Goal: Navigation & Orientation: Locate item on page

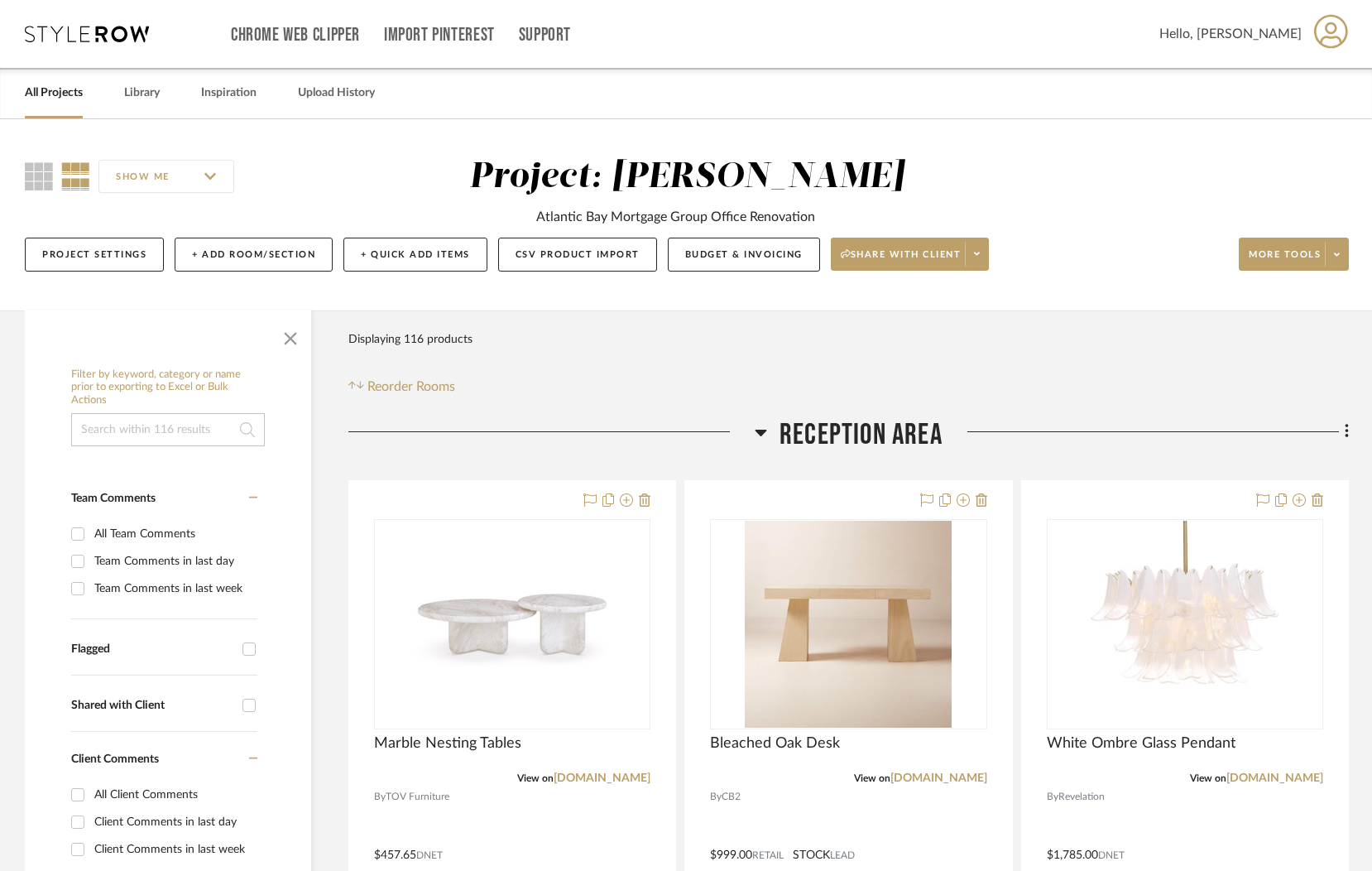
click at [778, 429] on h3 "Reception Area" at bounding box center [849, 436] width 188 height 36
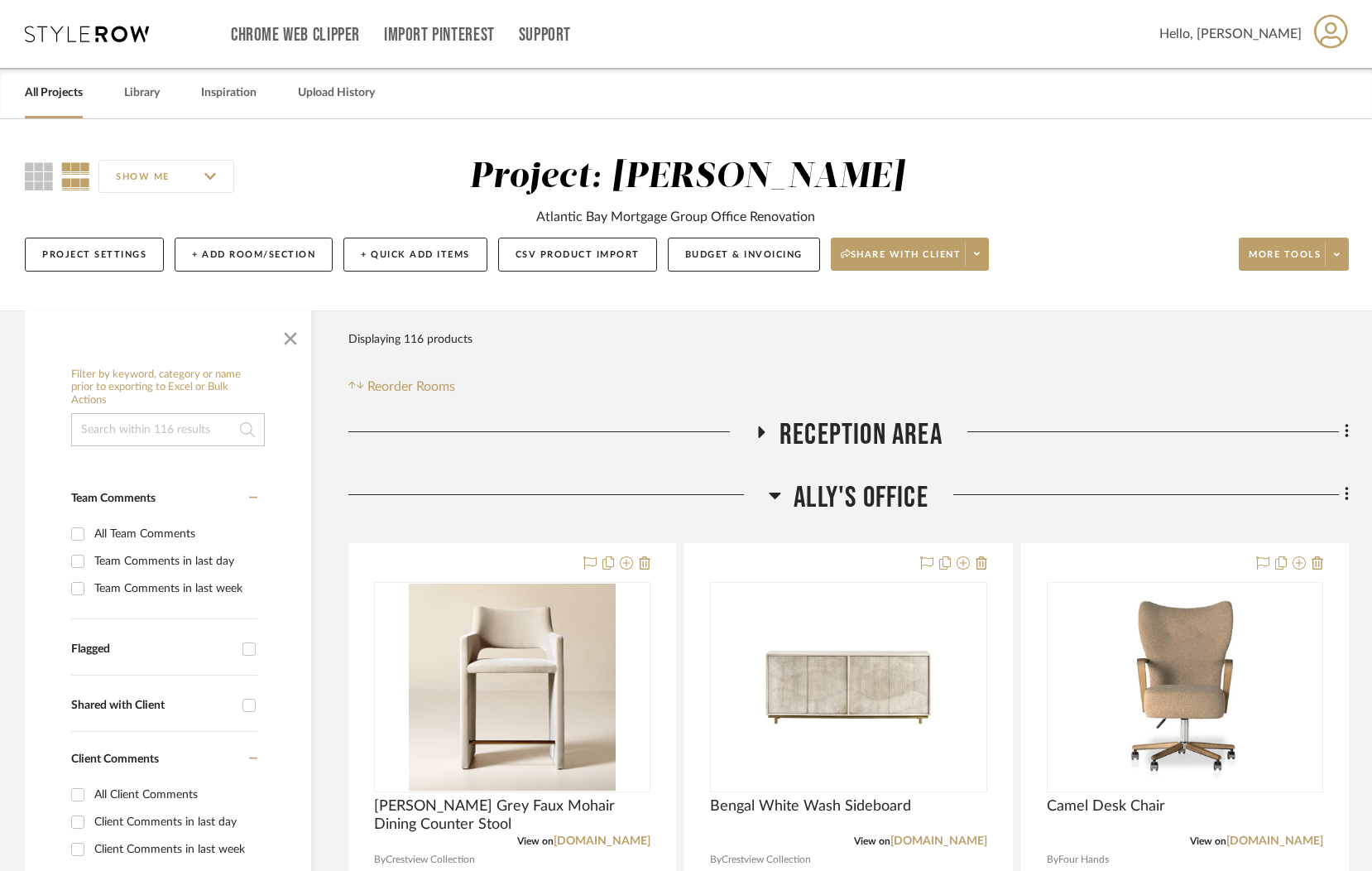
click at [762, 434] on icon at bounding box center [762, 433] width 7 height 12
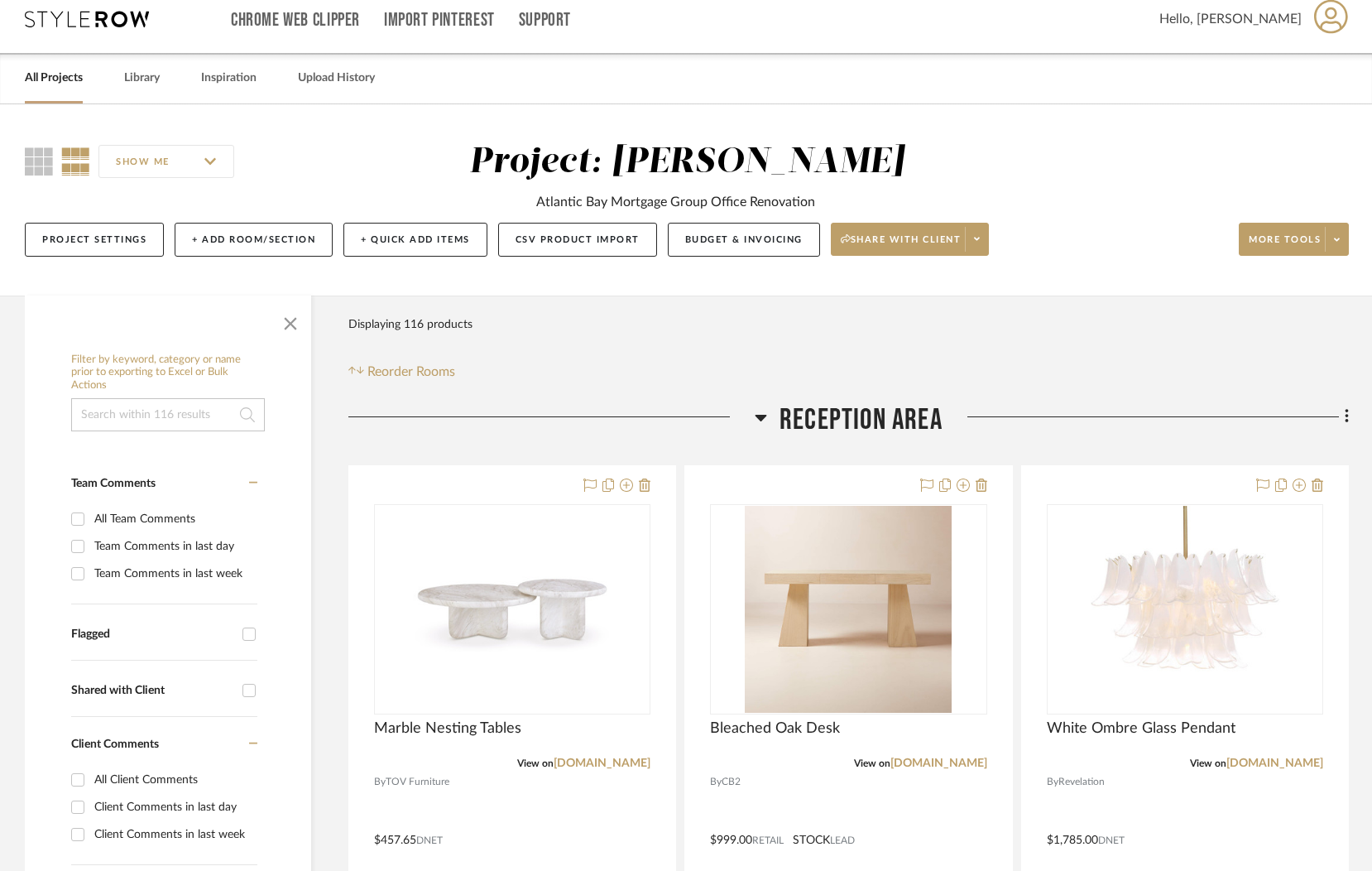
click at [762, 427] on fa-icon at bounding box center [761, 423] width 13 height 24
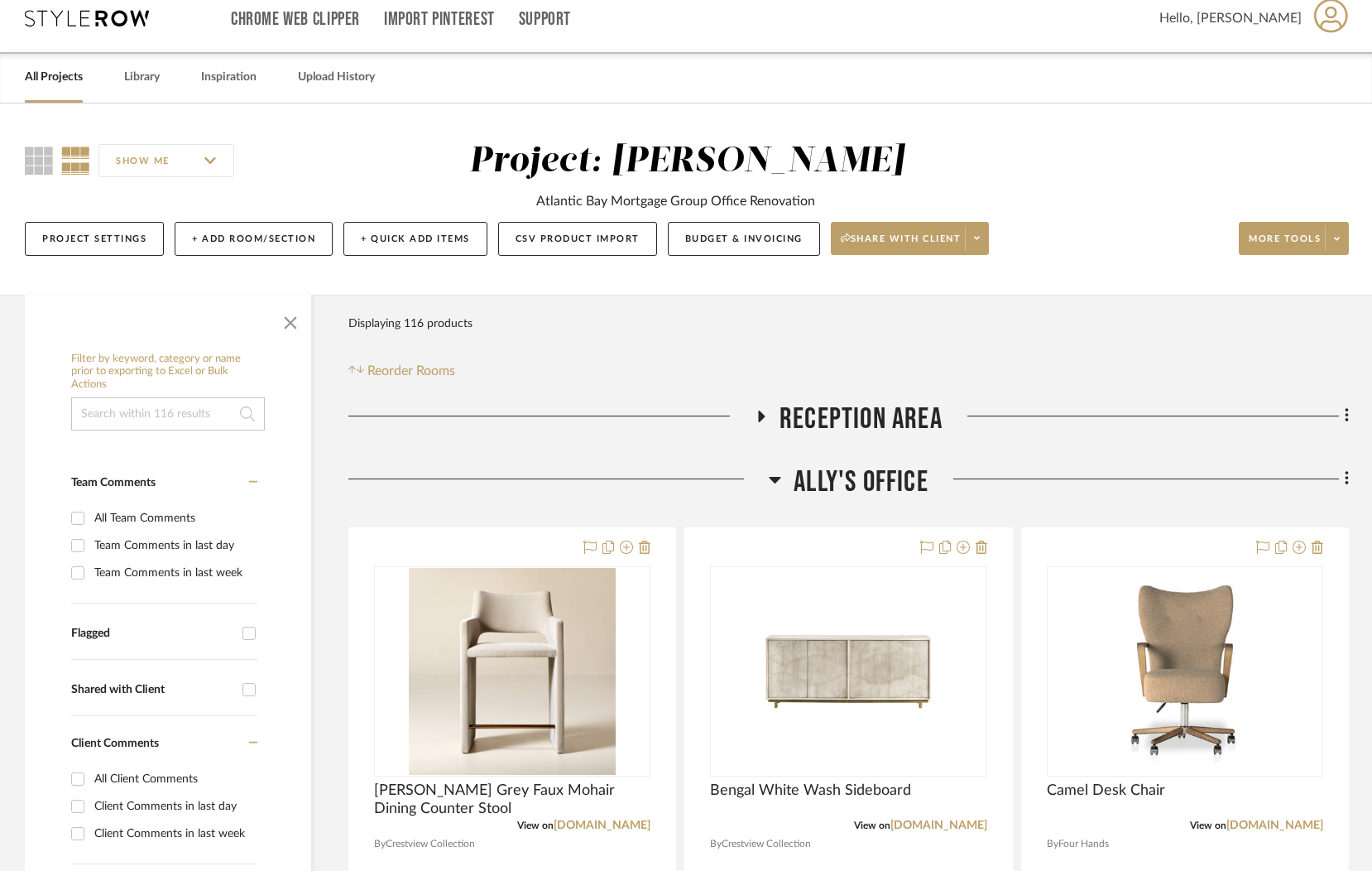
scroll to position [131, 0]
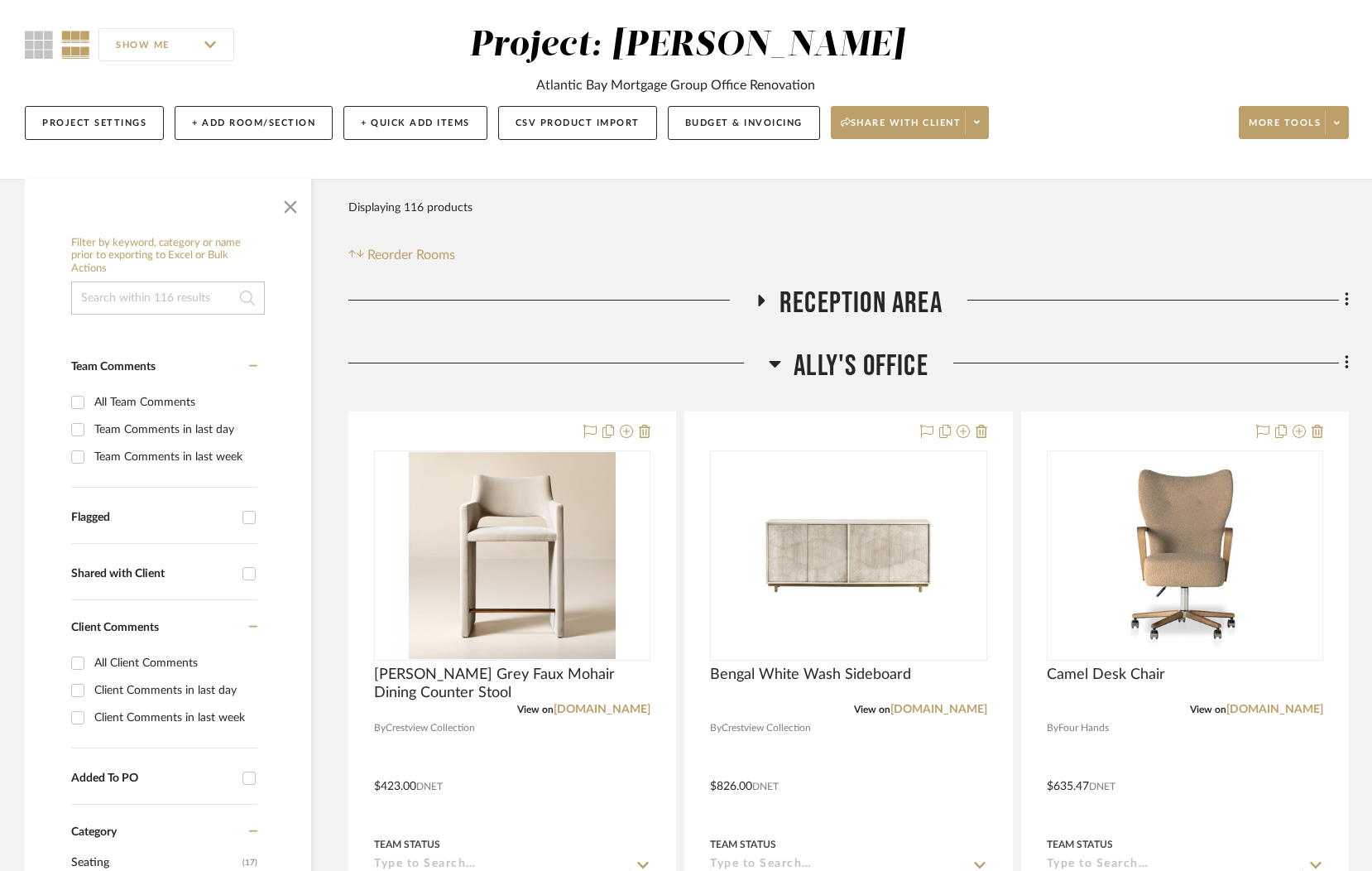
click at [769, 371] on icon at bounding box center [775, 363] width 13 height 20
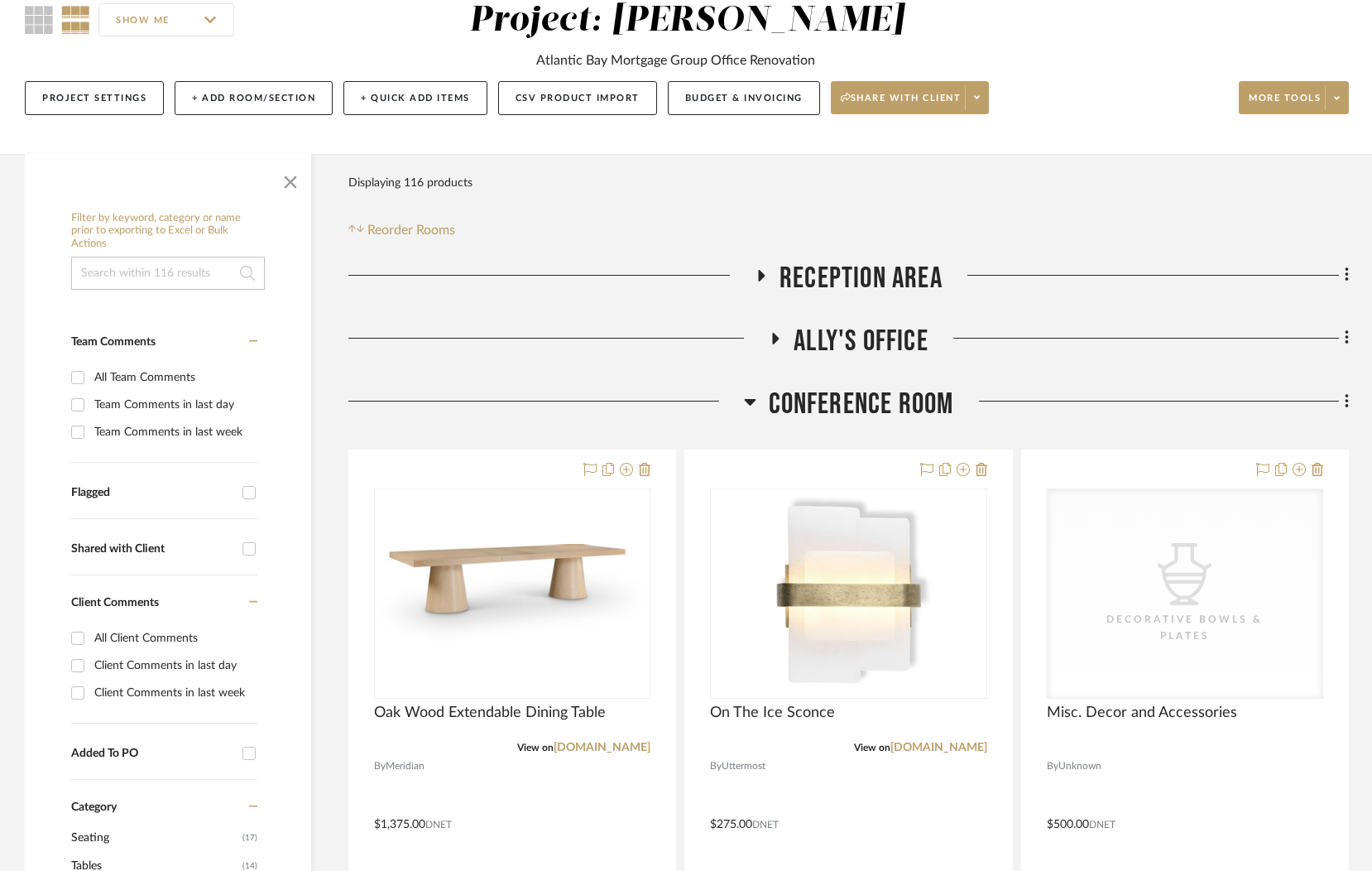
click at [765, 404] on h3 "Conference Room" at bounding box center [849, 405] width 210 height 36
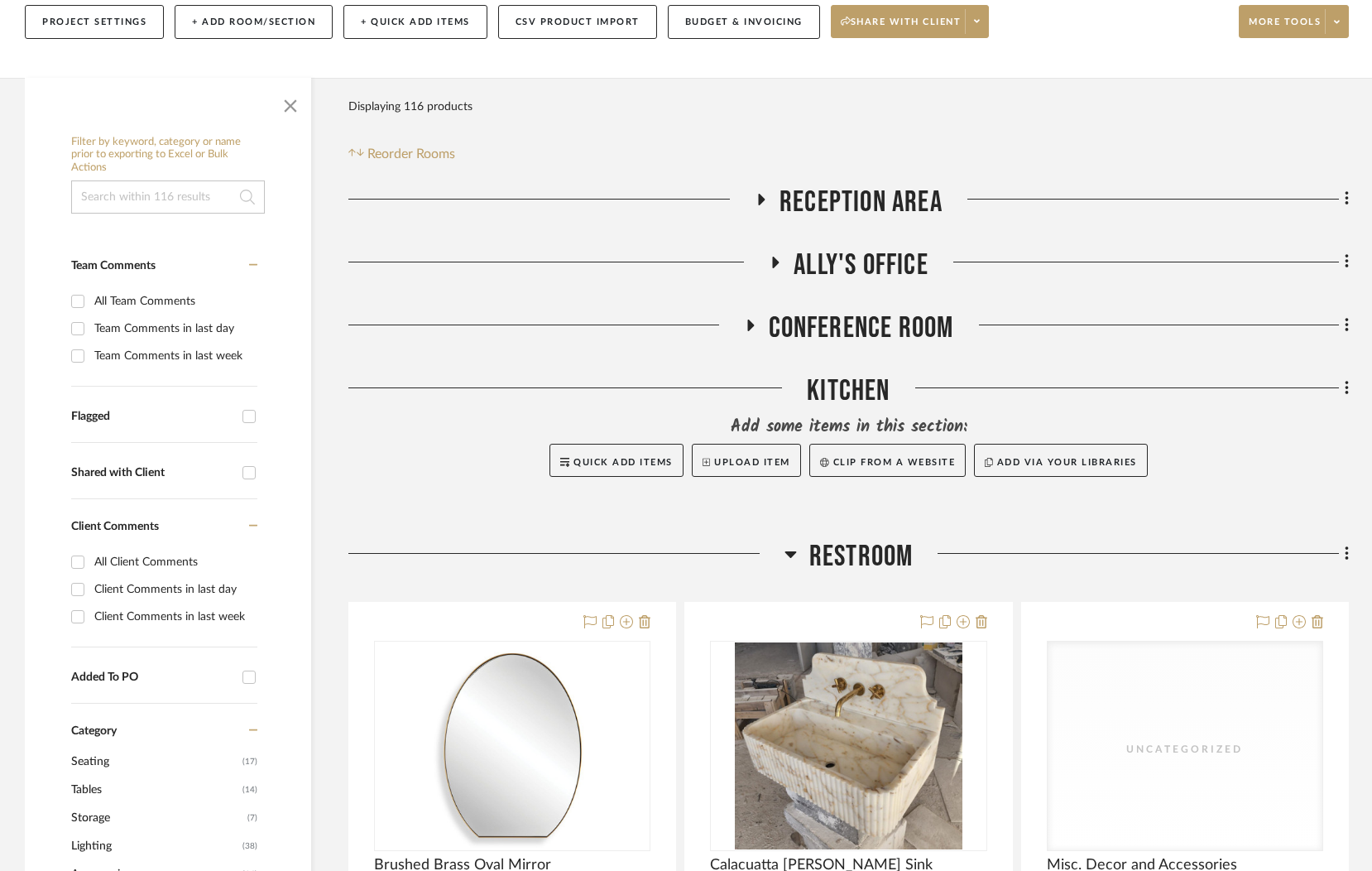
scroll to position [459, 0]
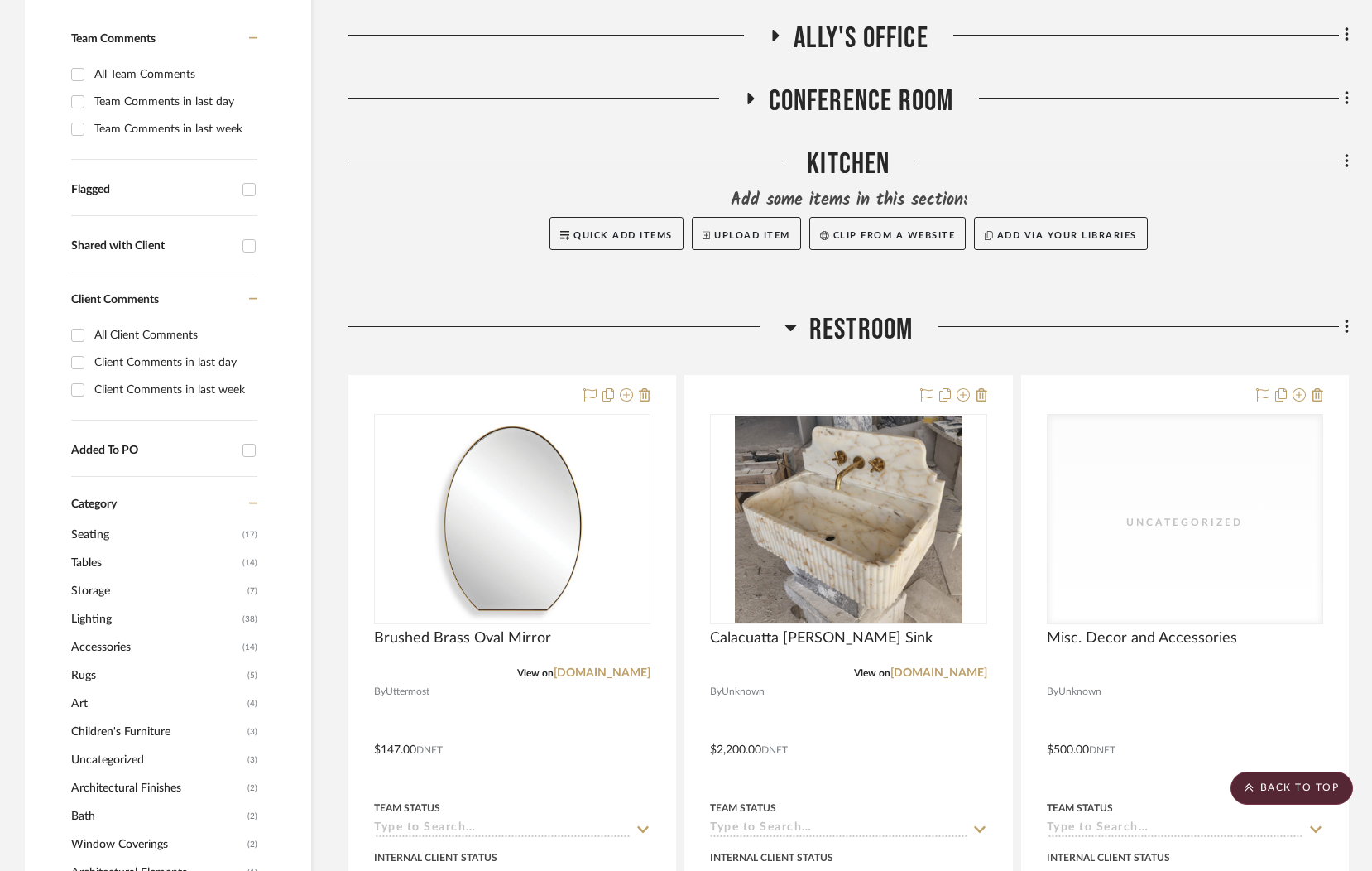
click at [780, 336] on div at bounding box center [567, 333] width 436 height 42
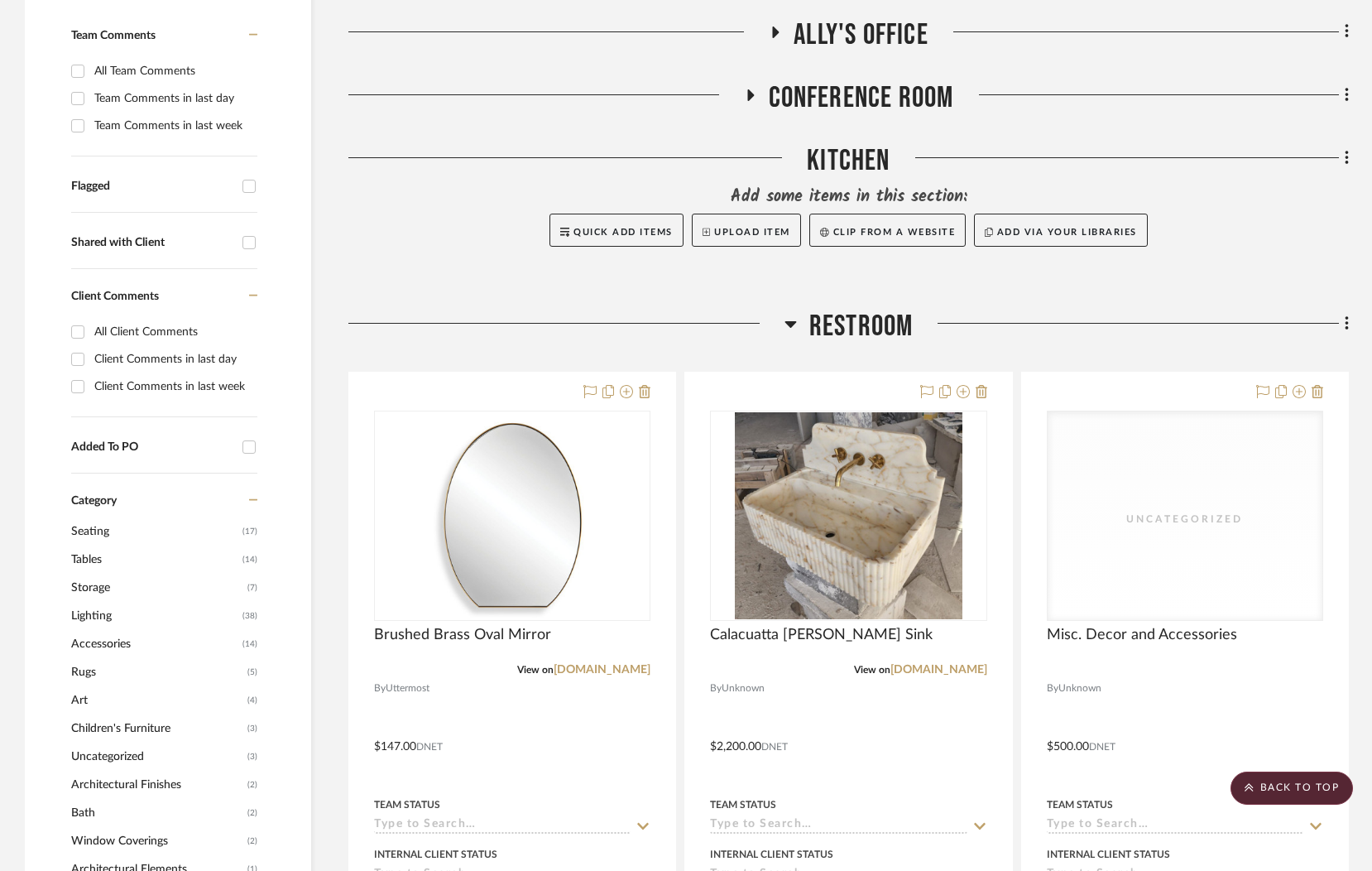
click at [787, 327] on icon at bounding box center [791, 324] width 13 height 20
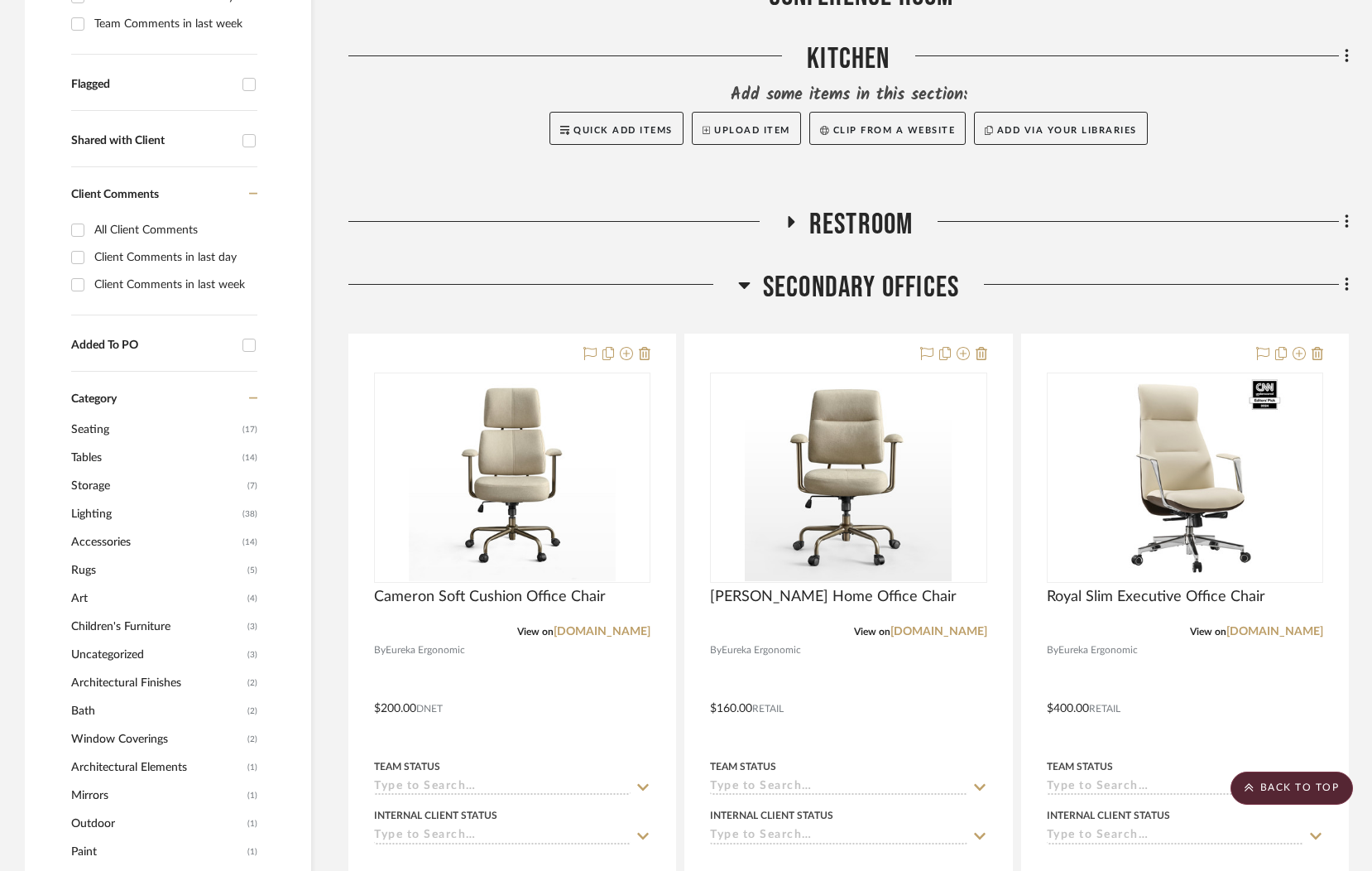
scroll to position [568, 0]
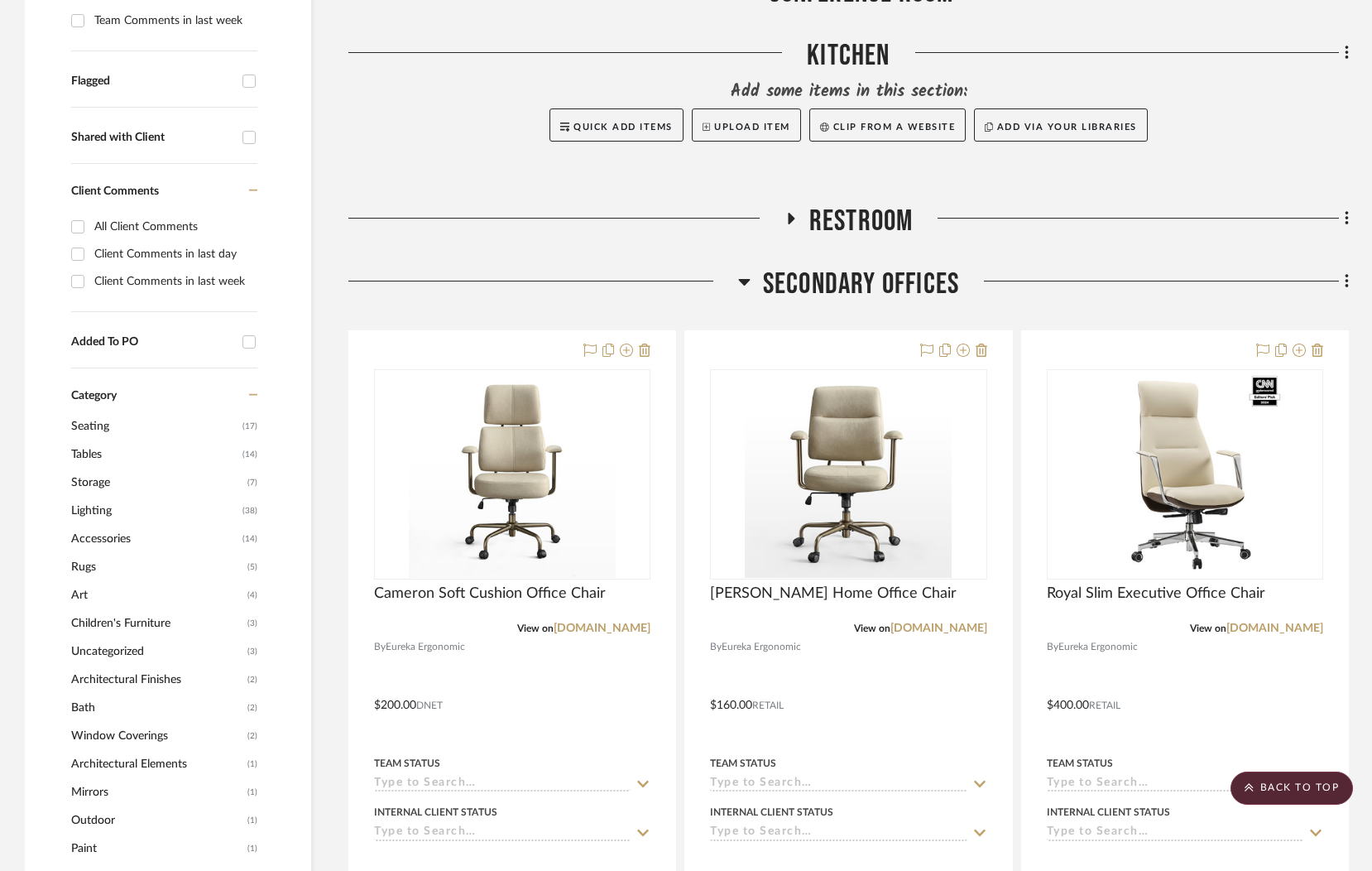
click at [749, 285] on icon at bounding box center [744, 281] width 13 height 20
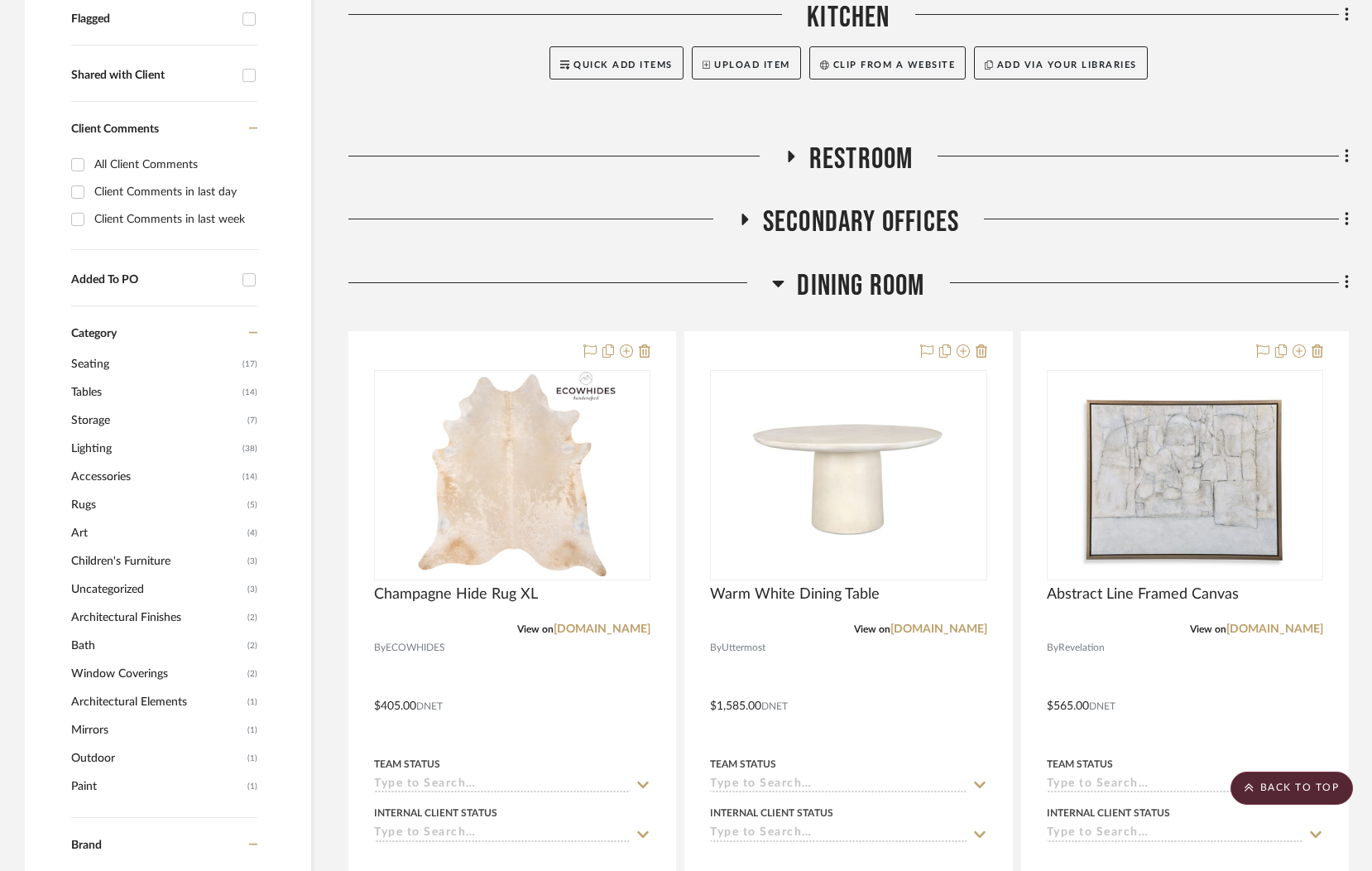
click at [773, 284] on icon at bounding box center [778, 283] width 13 height 20
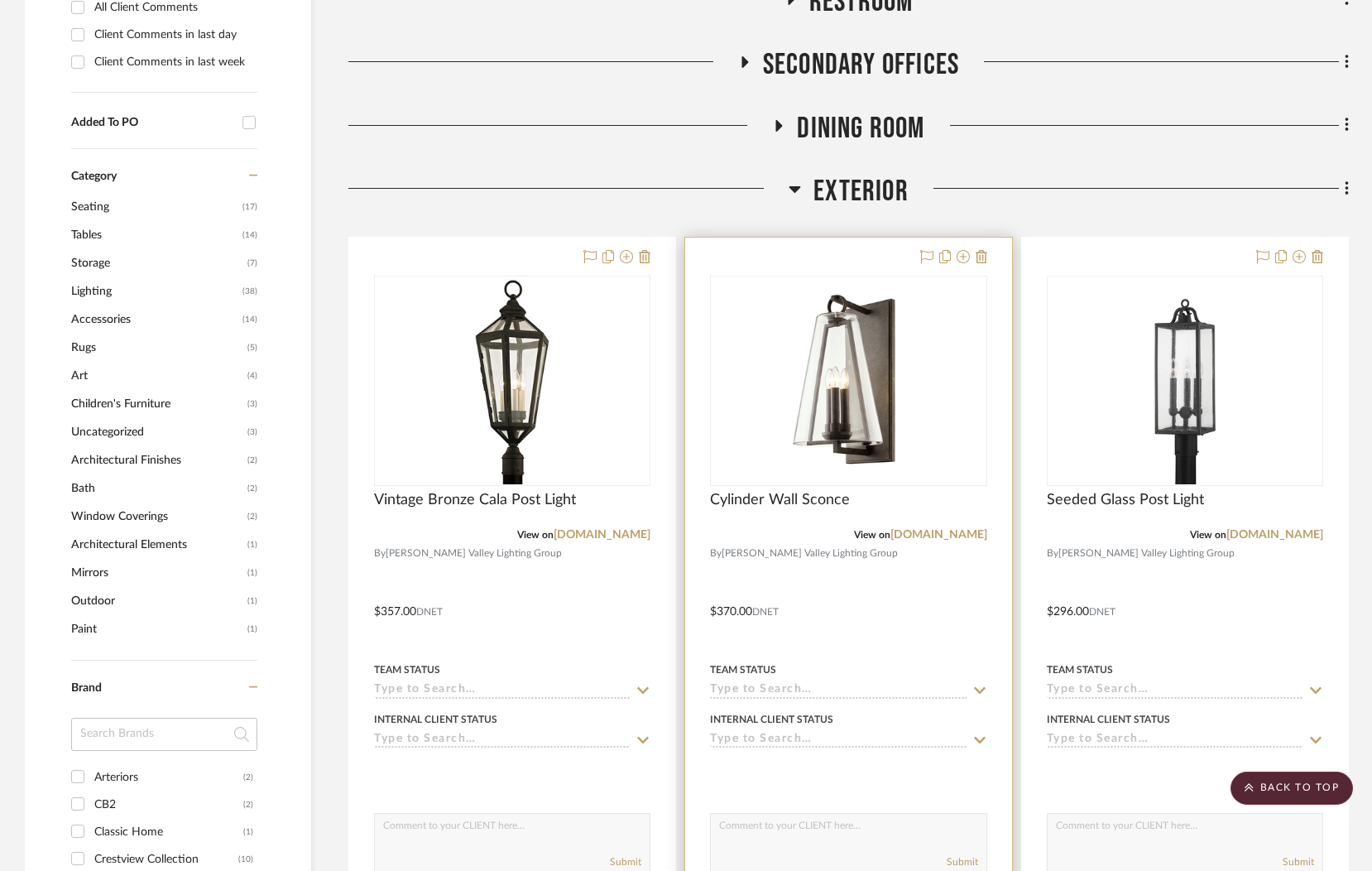
scroll to position [506, 0]
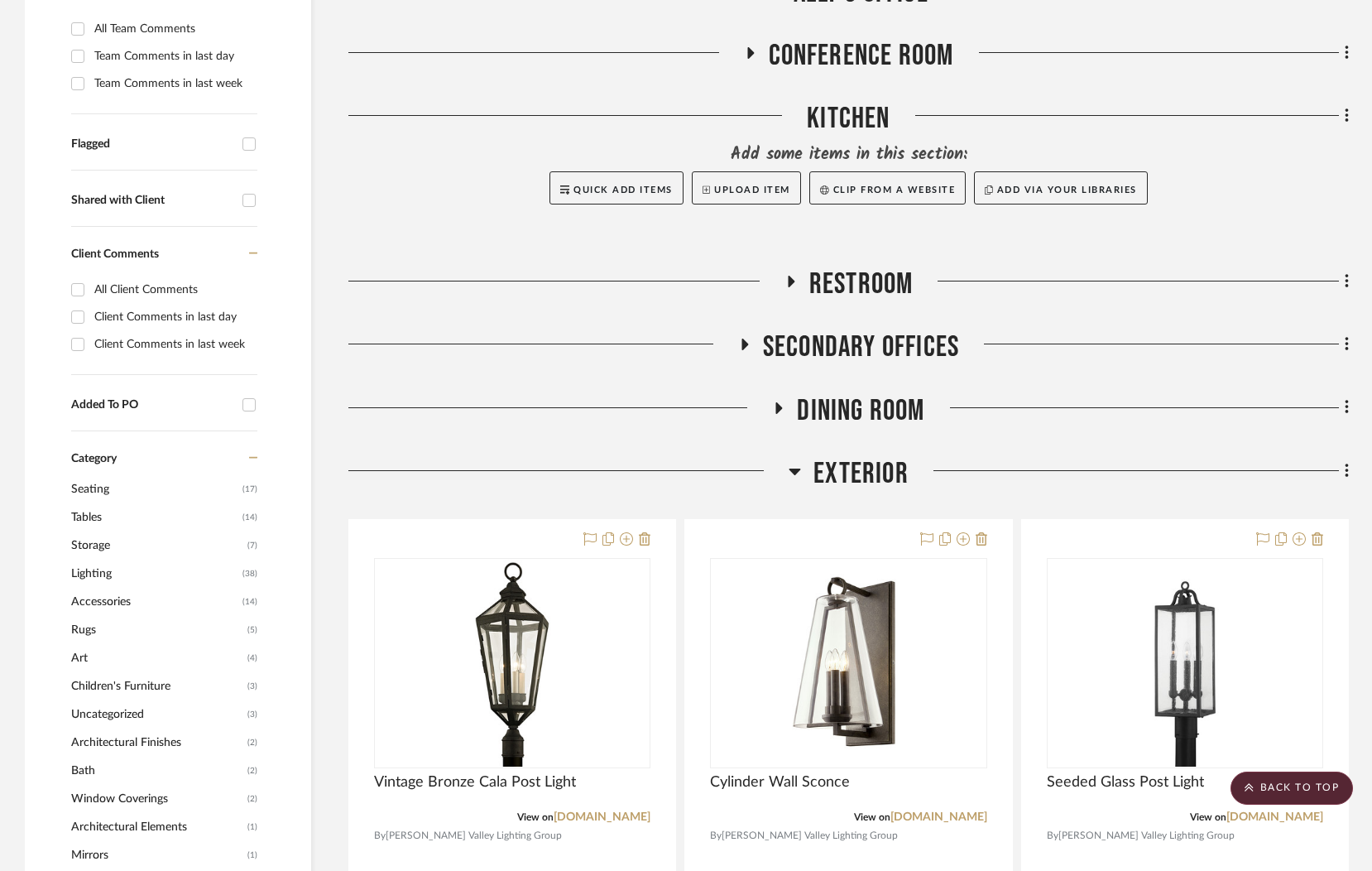
click at [793, 477] on icon at bounding box center [795, 471] width 13 height 20
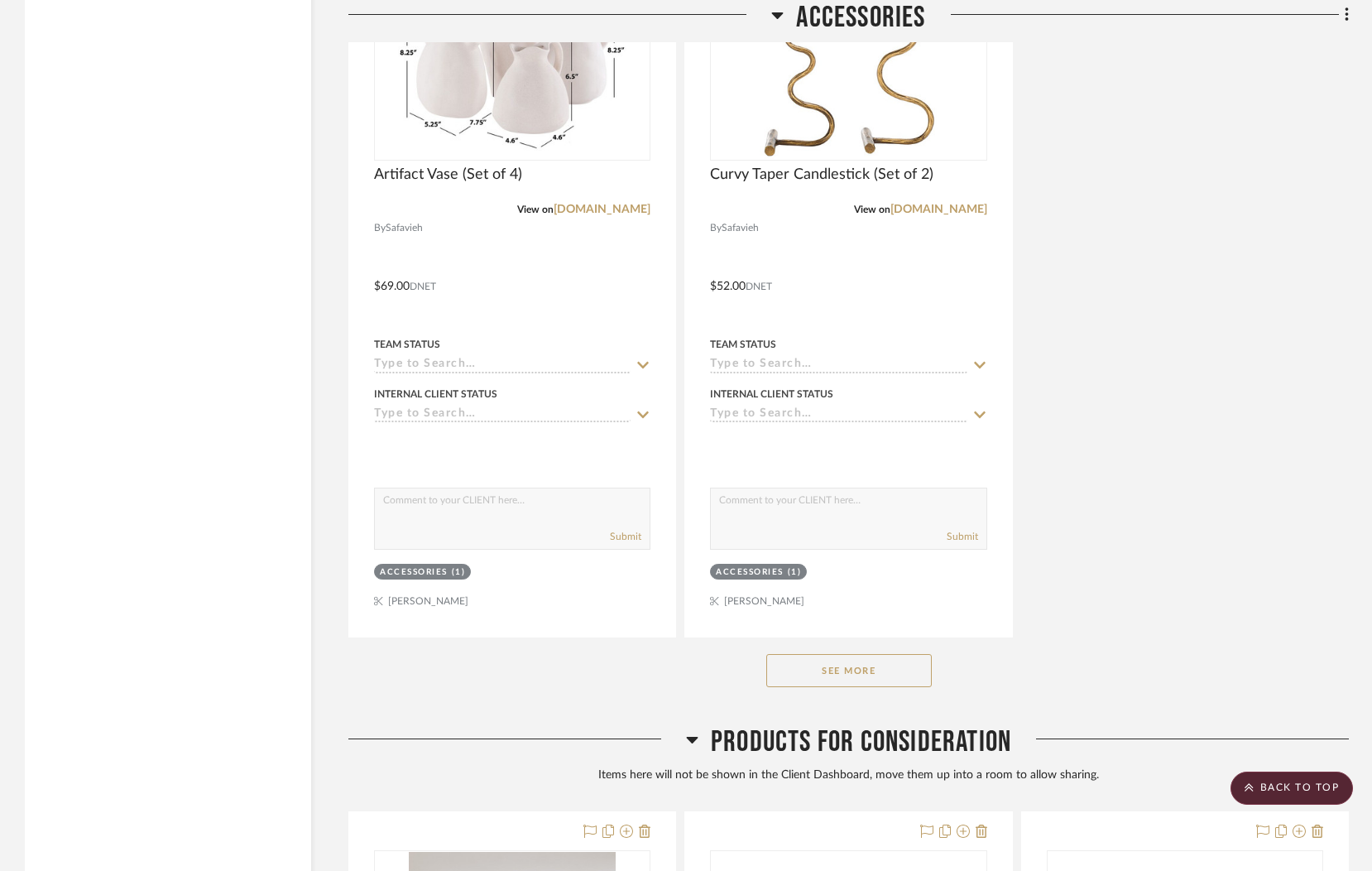
scroll to position [2585, 0]
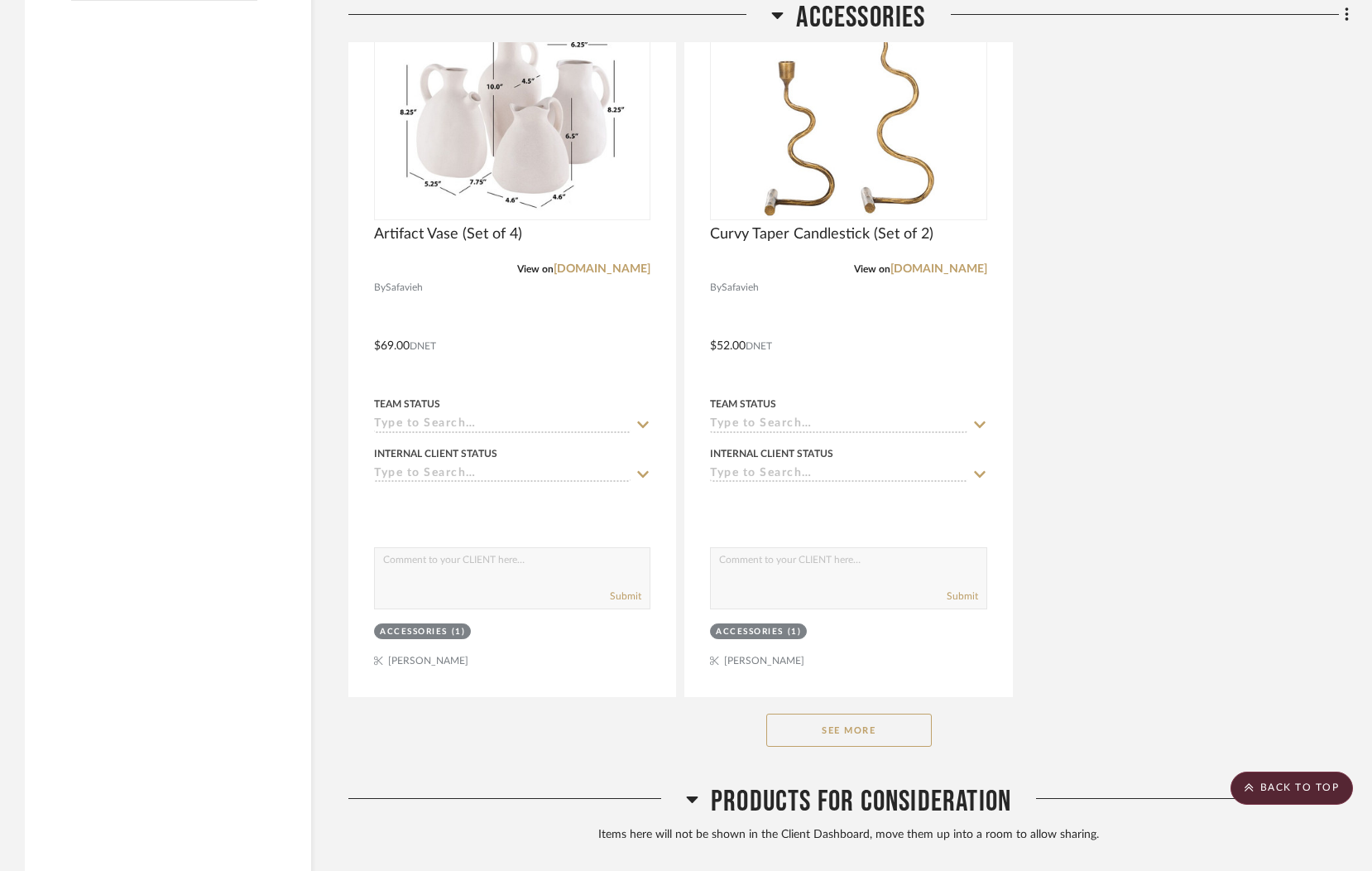
click at [909, 739] on button "See More" at bounding box center [850, 731] width 166 height 34
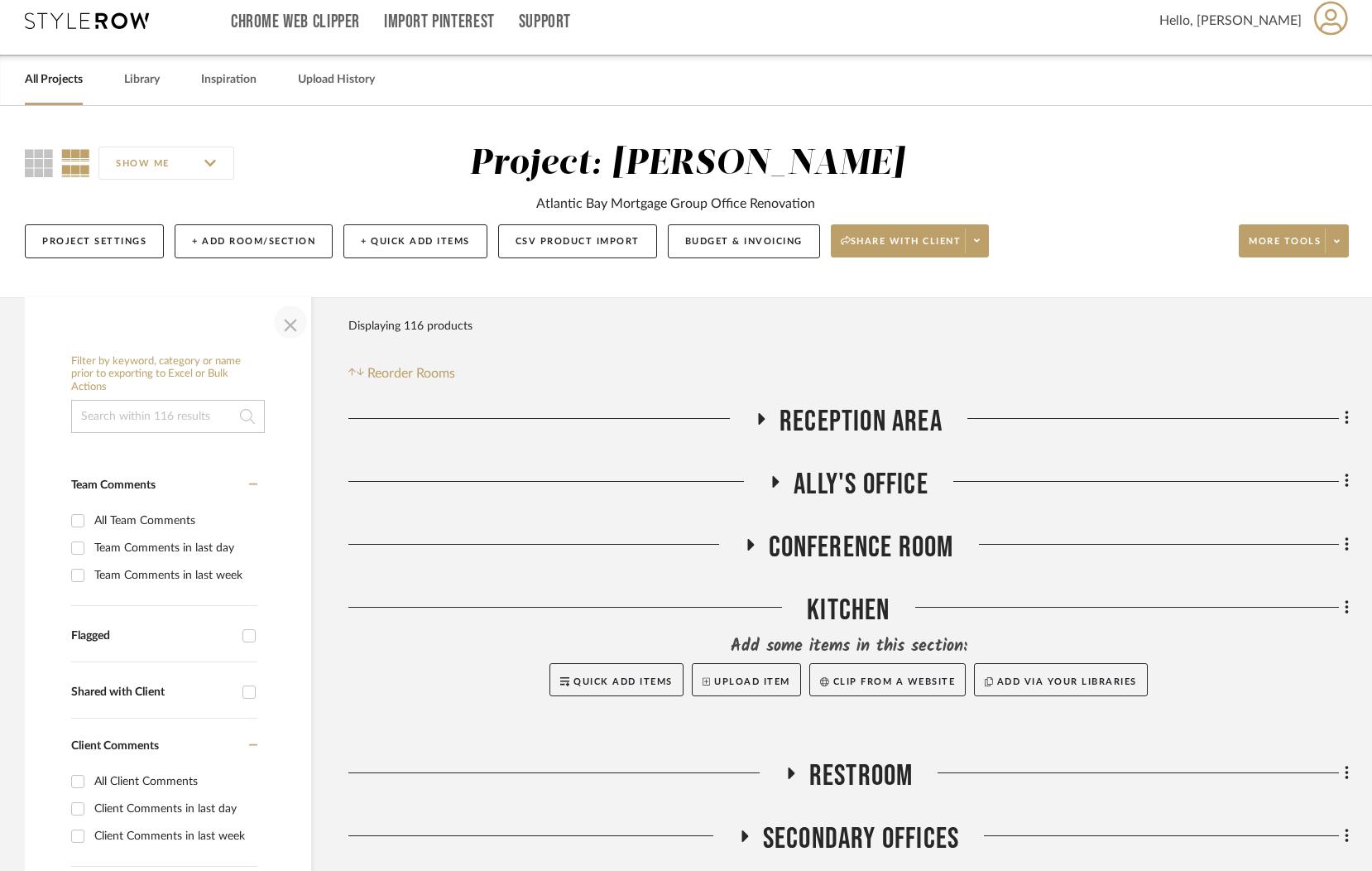
scroll to position [0, 0]
